Goal: Task Accomplishment & Management: Use online tool/utility

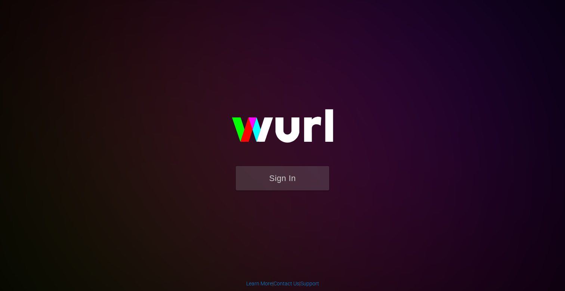
click at [295, 181] on button "Sign In" at bounding box center [282, 178] width 93 height 24
click at [271, 185] on button "Sign In" at bounding box center [282, 178] width 93 height 24
click at [267, 185] on button "Sign In" at bounding box center [282, 178] width 93 height 24
click at [291, 179] on button "Sign In" at bounding box center [282, 178] width 93 height 24
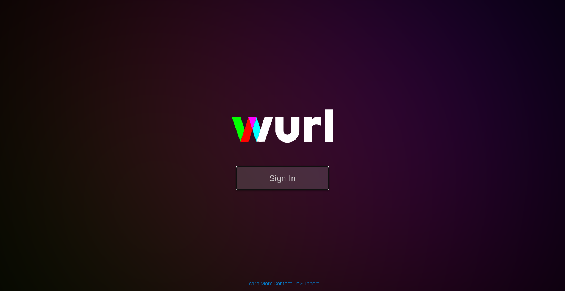
click at [275, 179] on button "Sign In" at bounding box center [282, 178] width 93 height 24
click at [285, 186] on button "Sign In" at bounding box center [282, 178] width 93 height 24
click at [288, 164] on img at bounding box center [282, 129] width 149 height 72
click at [283, 174] on button "Sign In" at bounding box center [282, 178] width 93 height 24
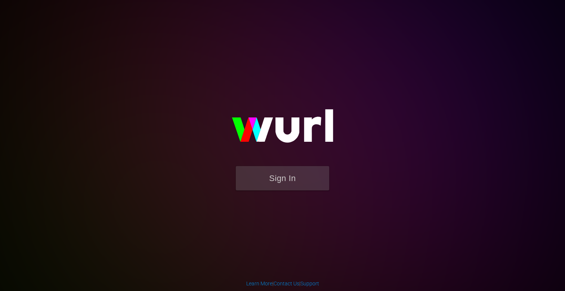
click at [302, 163] on img at bounding box center [282, 129] width 149 height 72
click at [298, 168] on button "Sign In" at bounding box center [282, 178] width 93 height 24
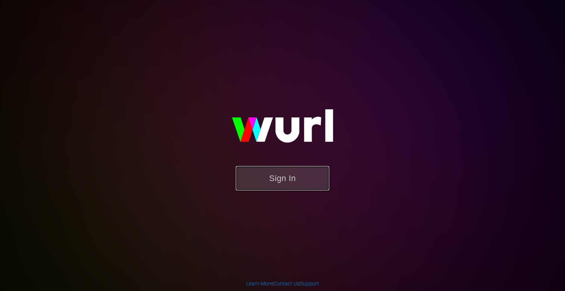
click at [248, 189] on button "Sign In" at bounding box center [282, 178] width 93 height 24
click at [282, 178] on button "Sign In" at bounding box center [282, 178] width 93 height 24
click at [285, 181] on button "Sign In" at bounding box center [282, 178] width 93 height 24
click at [298, 197] on form "Sign In" at bounding box center [282, 182] width 149 height 32
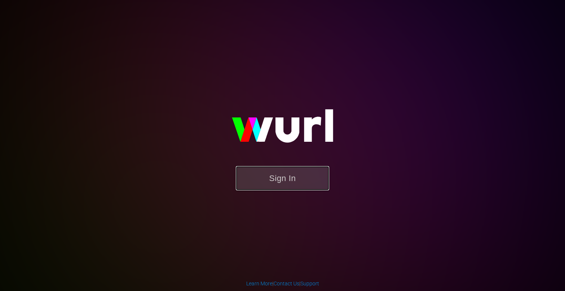
click at [297, 183] on button "Sign In" at bounding box center [282, 178] width 93 height 24
click at [276, 174] on button "Sign In" at bounding box center [282, 178] width 93 height 24
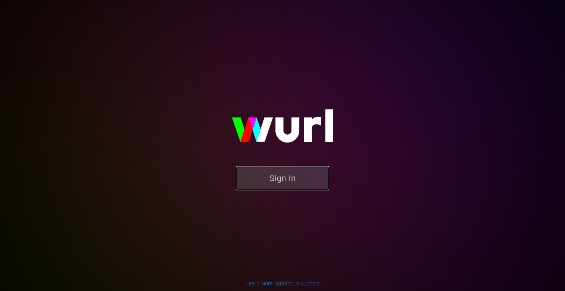
click at [276, 174] on button "Sign In" at bounding box center [282, 178] width 93 height 24
click at [299, 182] on button "Sign In" at bounding box center [282, 178] width 93 height 24
click at [252, 192] on form "Sign In" at bounding box center [282, 182] width 149 height 32
click at [262, 183] on button "Sign In" at bounding box center [282, 178] width 93 height 24
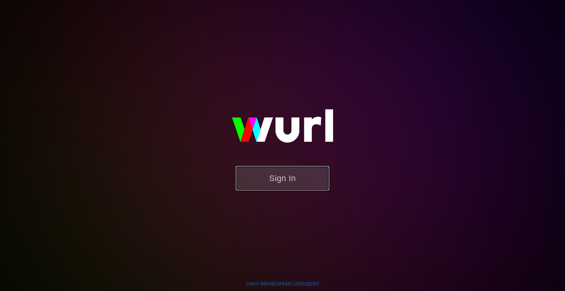
click at [300, 182] on button "Sign In" at bounding box center [282, 178] width 93 height 24
click at [276, 174] on button "Sign In" at bounding box center [282, 178] width 93 height 24
click at [259, 187] on button "Sign In" at bounding box center [282, 178] width 93 height 24
click at [48, 55] on body "Sign In Learn More | Contact Us | Support" at bounding box center [282, 145] width 565 height 291
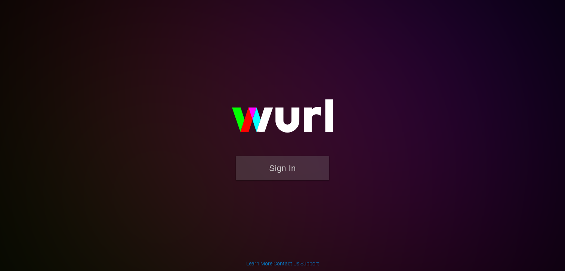
click at [245, 75] on div "Sign In" at bounding box center [282, 135] width 173 height 121
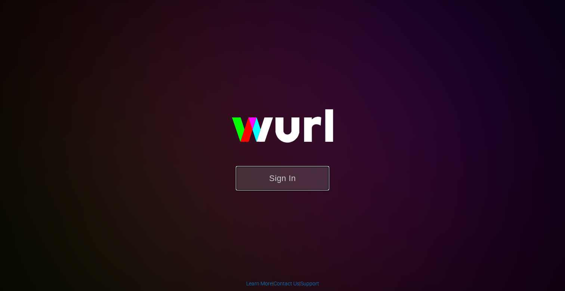
click at [285, 180] on button "Sign In" at bounding box center [282, 178] width 93 height 24
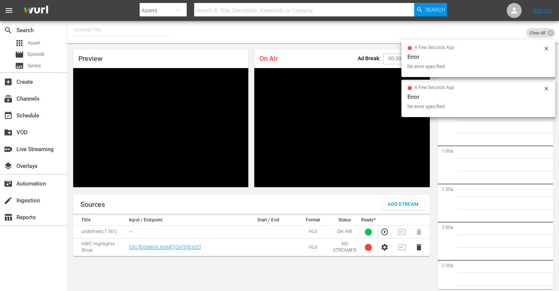
scroll to position [33, 0]
